Goal: Information Seeking & Learning: Check status

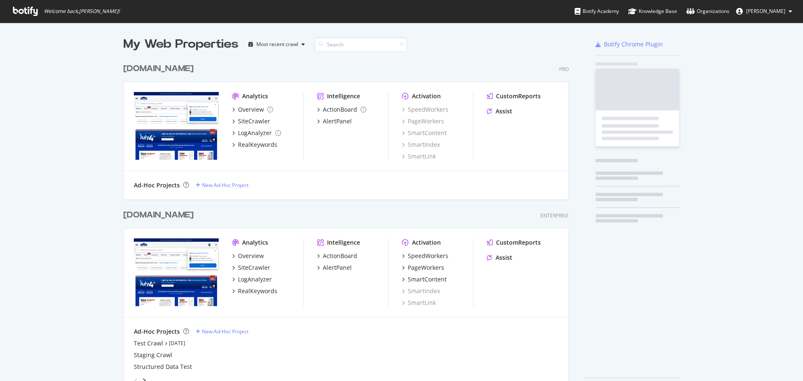
scroll to position [375, 791]
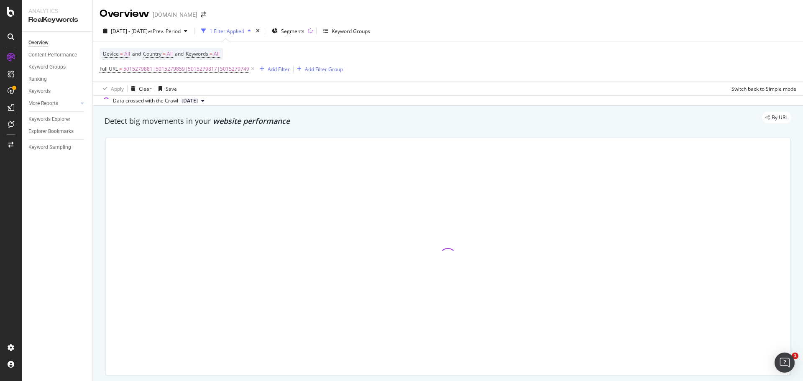
click at [252, 69] on icon at bounding box center [252, 69] width 7 height 8
click at [121, 67] on div "Add Filter" at bounding box center [122, 68] width 22 height 7
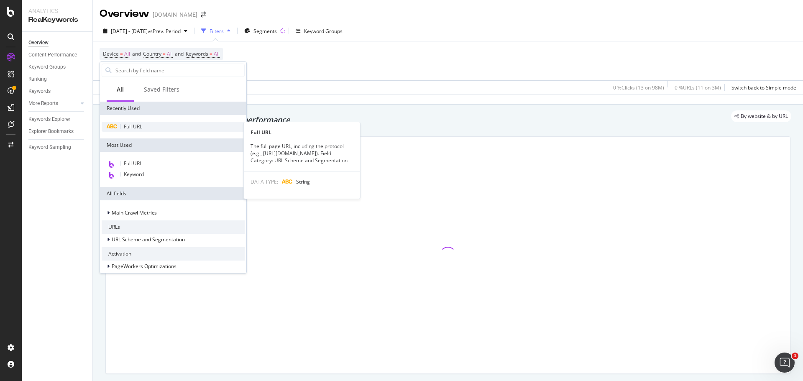
click at [128, 126] on span "Full URL" at bounding box center [133, 126] width 18 height 7
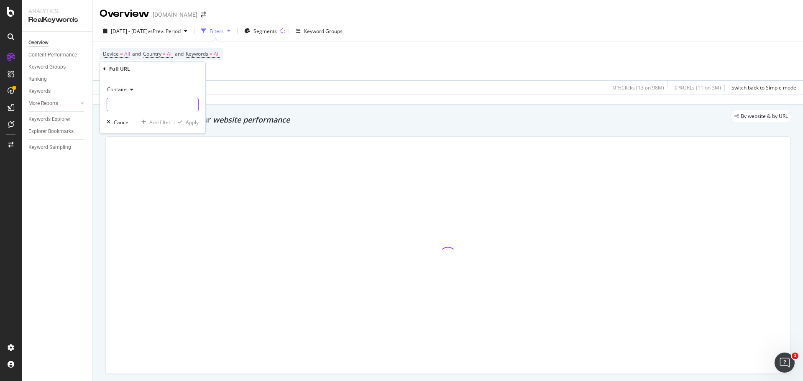
click at [146, 105] on input "text" at bounding box center [152, 104] width 91 height 13
paste input "[URL][DOMAIN_NAME]"
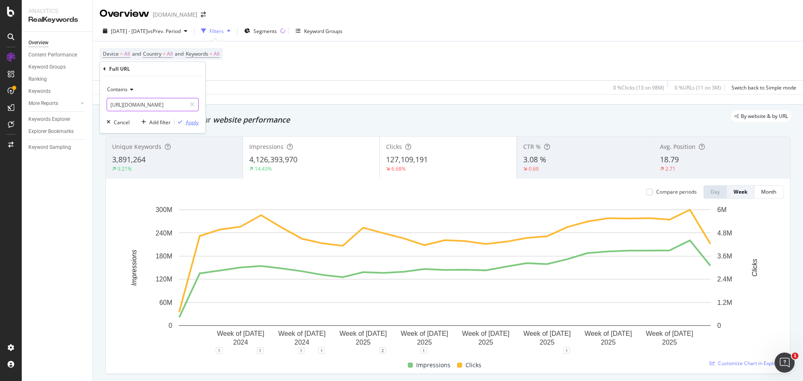
type input "[URL][DOMAIN_NAME]"
click at [191, 122] on div "Apply" at bounding box center [192, 122] width 13 height 7
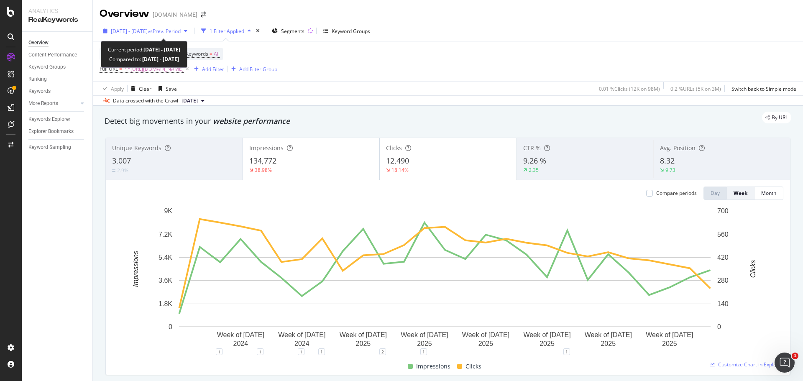
click at [181, 30] on span "vs Prev. Period" at bounding box center [164, 31] width 33 height 7
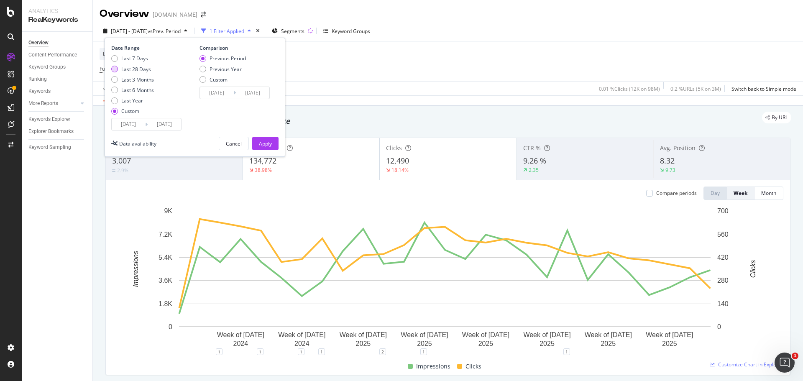
click at [143, 69] on div "Last 28 Days" at bounding box center [136, 69] width 30 height 7
type input "[DATE]"
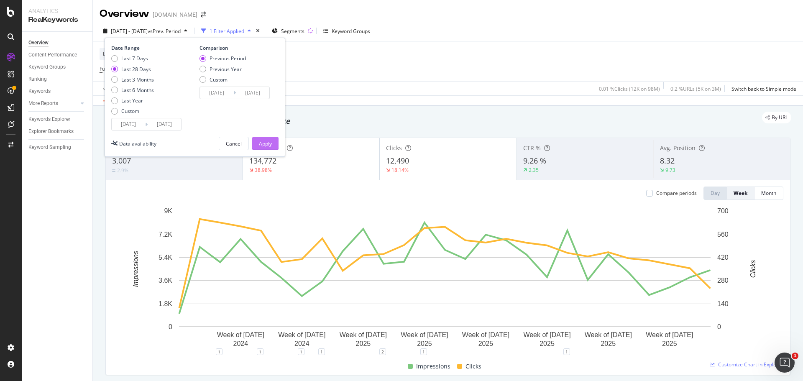
click at [265, 146] on div "Apply" at bounding box center [265, 143] width 13 height 7
